Goal: Use online tool/utility: Utilize a website feature to perform a specific function

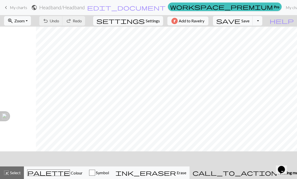
scroll to position [0, 36]
click at [6, 171] on span "highlight_alt" at bounding box center [6, 173] width 6 height 7
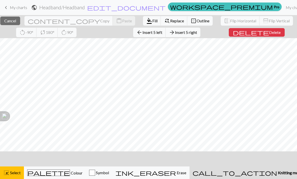
click at [273, 34] on span "Delete" at bounding box center [275, 32] width 12 height 5
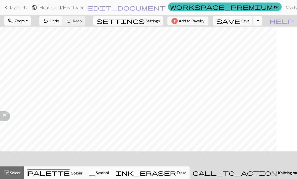
scroll to position [0, 0]
click at [15, 170] on button "highlight_alt Select Select" at bounding box center [12, 173] width 24 height 13
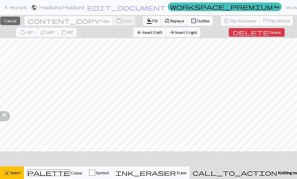
click at [269, 33] on span "Delete" at bounding box center [275, 32] width 12 height 5
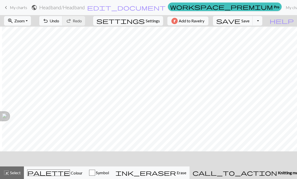
scroll to position [0, 4]
click at [59, 19] on span "Undo" at bounding box center [55, 20] width 10 height 5
click at [63, 17] on button "undo Undo Undo" at bounding box center [50, 21] width 23 height 10
click at [70, 172] on span "Colour" at bounding box center [76, 173] width 13 height 5
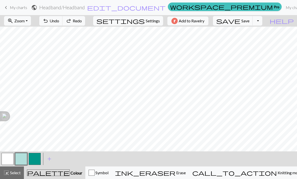
click at [23, 158] on button "button" at bounding box center [21, 159] width 12 height 12
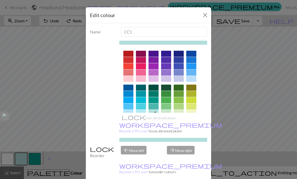
click at [203, 15] on button "Close" at bounding box center [205, 15] width 8 height 8
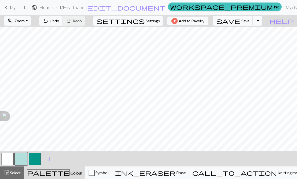
click at [108, 172] on span "Symbol" at bounding box center [102, 173] width 14 height 5
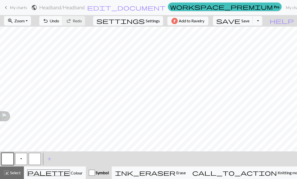
click at [6, 161] on button "button" at bounding box center [8, 159] width 12 height 12
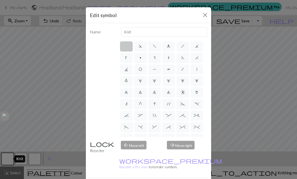
click at [206, 13] on button "Close" at bounding box center [205, 15] width 8 height 8
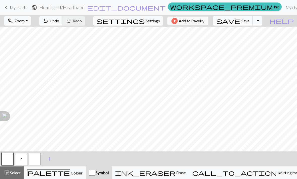
click at [12, 176] on button "highlight_alt Select Select" at bounding box center [12, 173] width 24 height 13
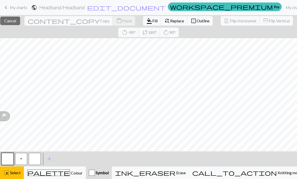
click at [9, 158] on button "button" at bounding box center [8, 159] width 12 height 12
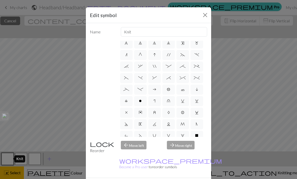
scroll to position [49, 0]
click at [208, 16] on button "Close" at bounding box center [205, 15] width 8 height 8
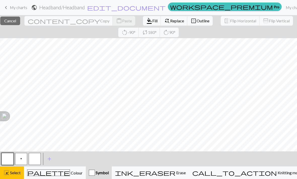
click at [152, 21] on span "Fill" at bounding box center [154, 20] width 5 height 5
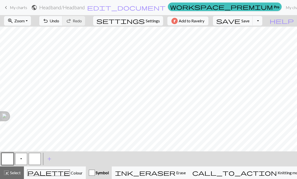
click at [14, 174] on span "Select" at bounding box center [14, 173] width 11 height 5
click at [20, 168] on button "highlight_alt Select Select" at bounding box center [12, 173] width 24 height 13
click at [22, 158] on button "p" at bounding box center [21, 159] width 12 height 12
click at [18, 172] on span "Select" at bounding box center [14, 173] width 11 height 5
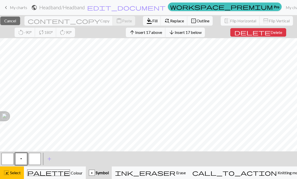
click at [20, 19] on button "close Cancel" at bounding box center [10, 21] width 20 height 9
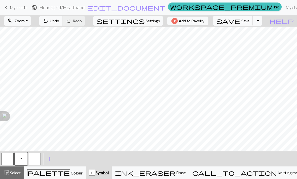
click at [22, 158] on span "p" at bounding box center [21, 159] width 2 height 4
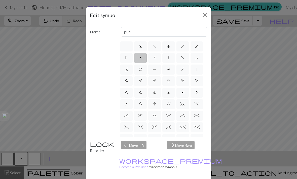
click at [205, 14] on button "Close" at bounding box center [205, 15] width 8 height 8
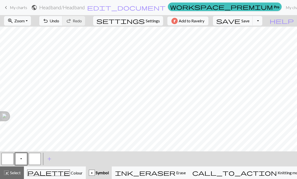
click at [59, 19] on span "Undo" at bounding box center [55, 20] width 10 height 5
click at [8, 158] on button "button" at bounding box center [8, 159] width 12 height 12
click at [16, 155] on button "p" at bounding box center [21, 159] width 12 height 12
click at [10, 160] on button "button" at bounding box center [8, 159] width 12 height 12
click at [23, 159] on div "Knit" at bounding box center [19, 159] width 11 height 7
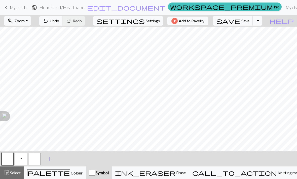
click at [20, 159] on button "p" at bounding box center [21, 159] width 12 height 12
click at [52, 177] on button "palette Colour Colour" at bounding box center [55, 173] width 62 height 13
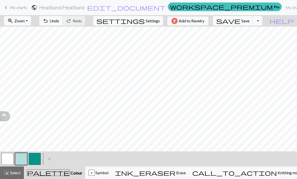
click at [7, 161] on button "button" at bounding box center [8, 159] width 12 height 12
click at [108, 173] on div "p Symbol" at bounding box center [99, 173] width 20 height 6
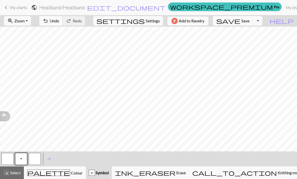
click at [23, 161] on button "p" at bounding box center [21, 159] width 12 height 12
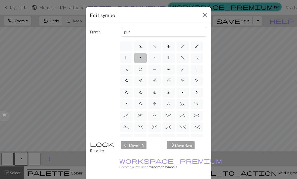
click at [206, 16] on button "Close" at bounding box center [205, 15] width 8 height 8
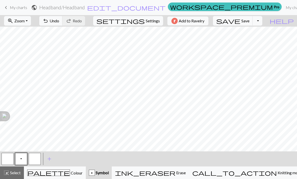
click at [6, 162] on button "button" at bounding box center [8, 159] width 12 height 12
click at [19, 155] on button "p" at bounding box center [21, 159] width 12 height 12
click at [11, 161] on button "button" at bounding box center [8, 159] width 12 height 12
click at [277, 175] on span "Knitting mode" at bounding box center [289, 173] width 25 height 5
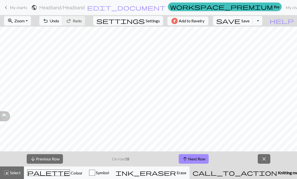
click at [51, 159] on button "arrow_downward Previous Row" at bounding box center [45, 160] width 36 height 10
click at [51, 158] on button "arrow_downward Previous Row" at bounding box center [45, 160] width 36 height 10
click at [50, 158] on button "arrow_downward Previous Row" at bounding box center [45, 160] width 36 height 10
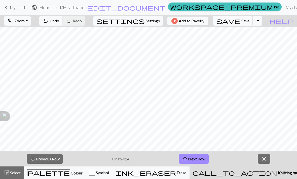
click at [50, 158] on button "arrow_downward Previous Row" at bounding box center [45, 160] width 36 height 10
click at [50, 159] on button "arrow_downward Previous Row" at bounding box center [45, 160] width 36 height 10
click at [50, 158] on button "arrow_downward Previous Row" at bounding box center [45, 160] width 36 height 10
click at [49, 158] on button "arrow_downward Previous Row" at bounding box center [45, 160] width 36 height 10
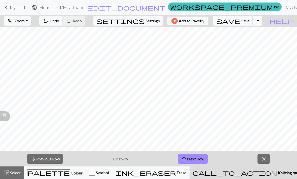
click at [49, 158] on button "arrow_downward Previous Row" at bounding box center [45, 160] width 36 height 10
click at [49, 160] on button "arrow_downward Previous Row" at bounding box center [45, 160] width 36 height 10
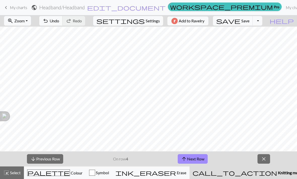
click at [49, 159] on button "arrow_downward Previous Row" at bounding box center [45, 160] width 36 height 10
click at [49, 160] on button "arrow_downward Previous Row" at bounding box center [45, 160] width 36 height 10
click at [70, 176] on span "Colour" at bounding box center [76, 173] width 13 height 5
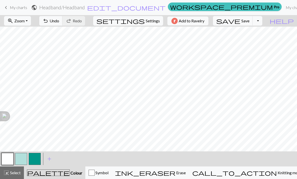
click at [8, 160] on button "button" at bounding box center [8, 159] width 12 height 12
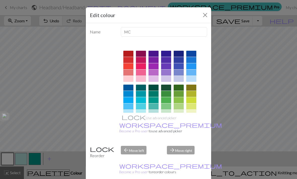
click at [201, 16] on button "Close" at bounding box center [205, 15] width 8 height 8
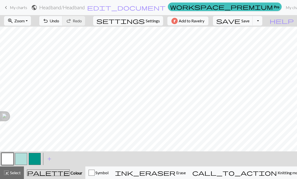
click at [277, 172] on span "Knitting mode" at bounding box center [289, 173] width 25 height 5
